Goal: Task Accomplishment & Management: Manage account settings

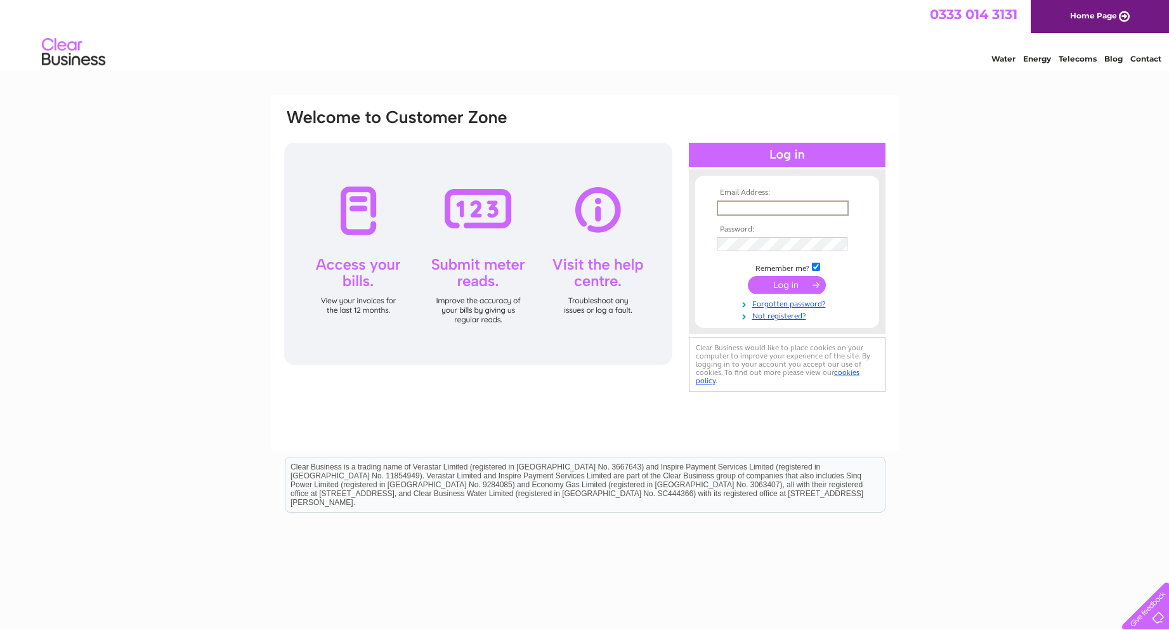
click at [801, 213] on input "text" at bounding box center [783, 208] width 132 height 15
paste input "[EMAIL_ADDRESS][DOMAIN_NAME]"
type input "Parkerjones90@outlook.com"
click at [813, 291] on input "submit" at bounding box center [787, 284] width 78 height 18
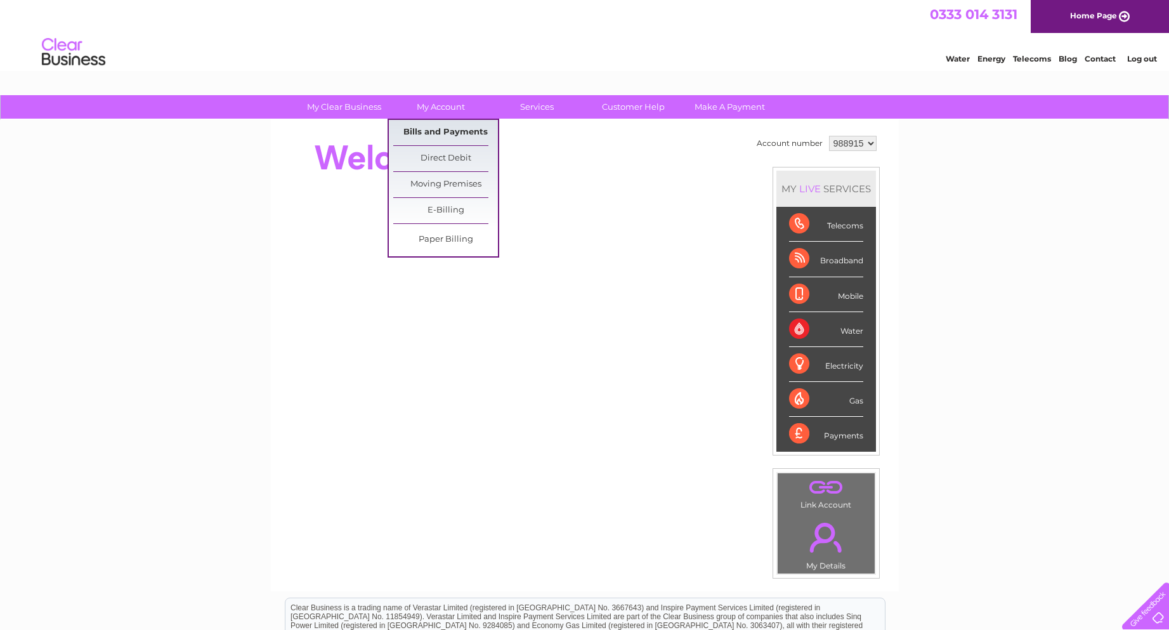
click at [452, 131] on link "Bills and Payments" at bounding box center [445, 132] width 105 height 25
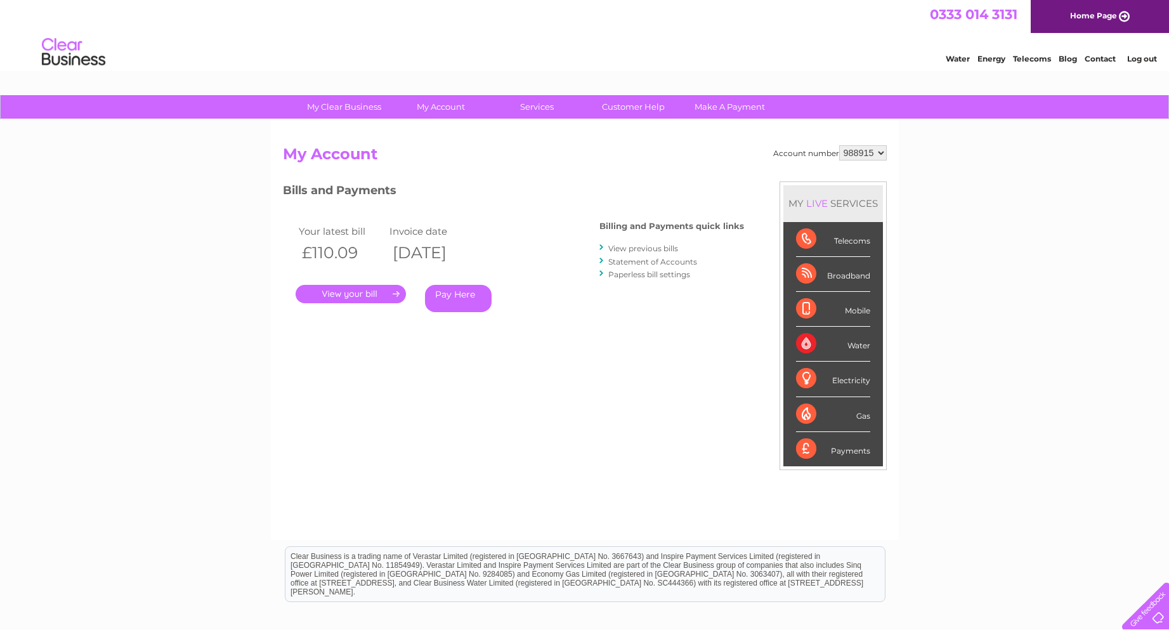
click at [391, 294] on link "." at bounding box center [351, 294] width 110 height 18
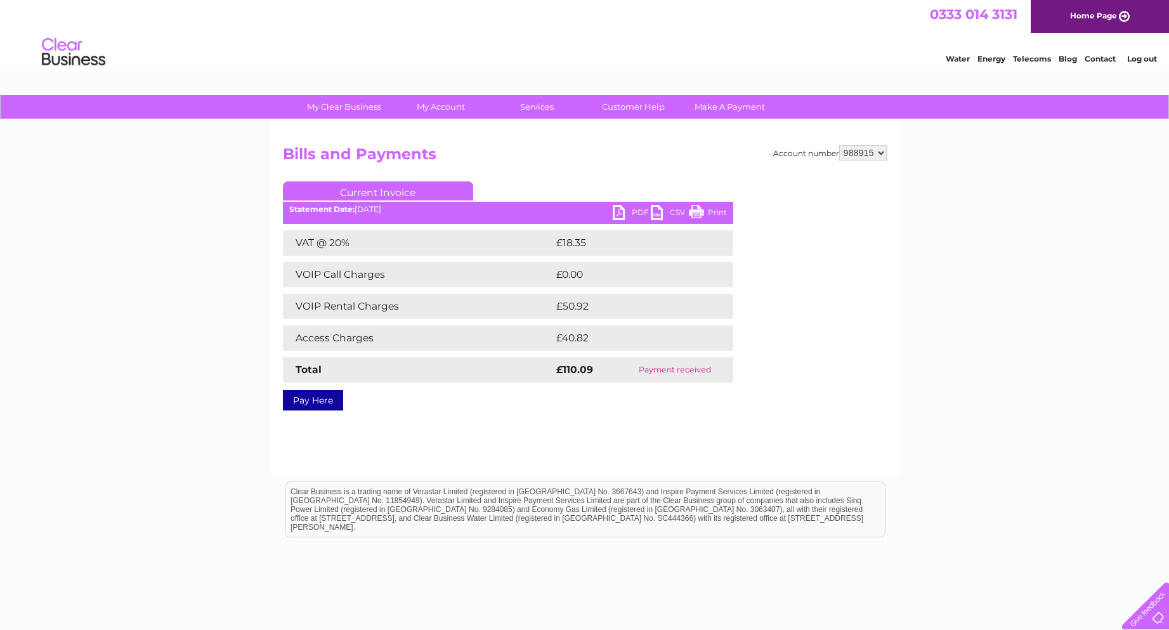
click at [615, 209] on link "PDF" at bounding box center [632, 214] width 38 height 18
